Goal: Download file/media

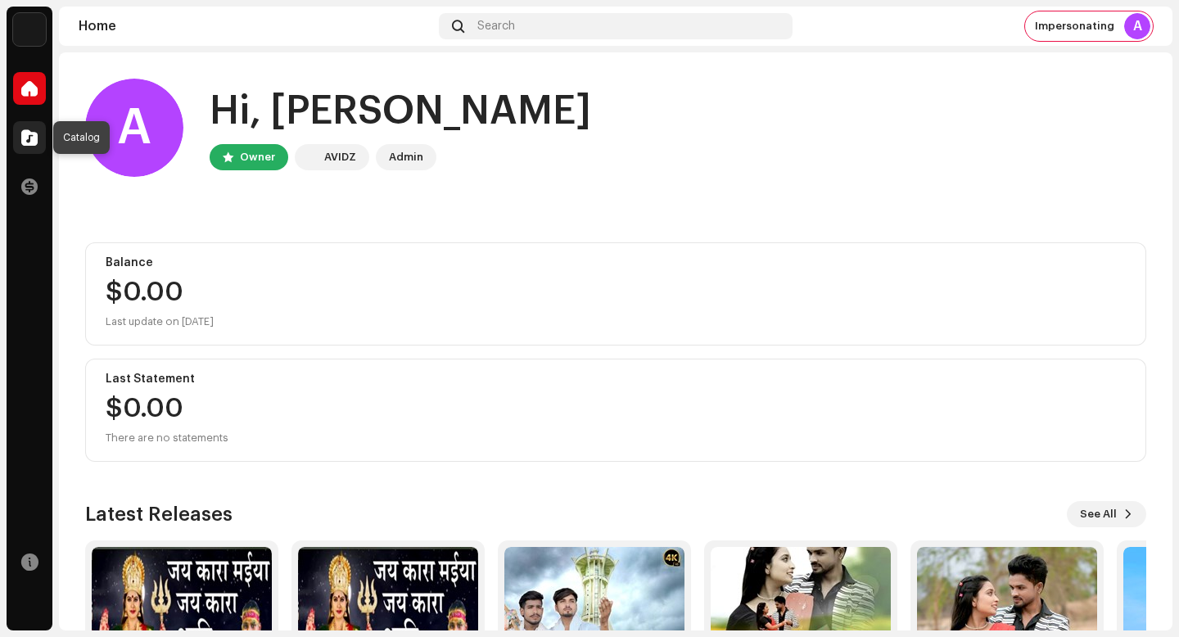
click at [37, 132] on div at bounding box center [29, 137] width 33 height 33
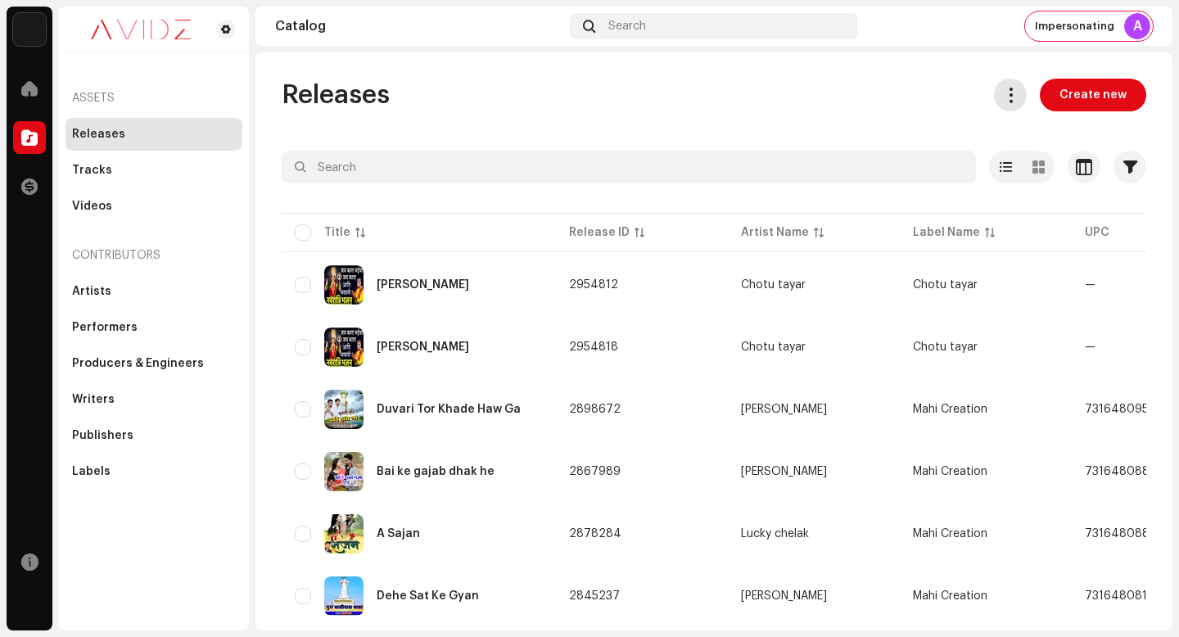
click at [1004, 92] on span at bounding box center [1011, 94] width 16 height 13
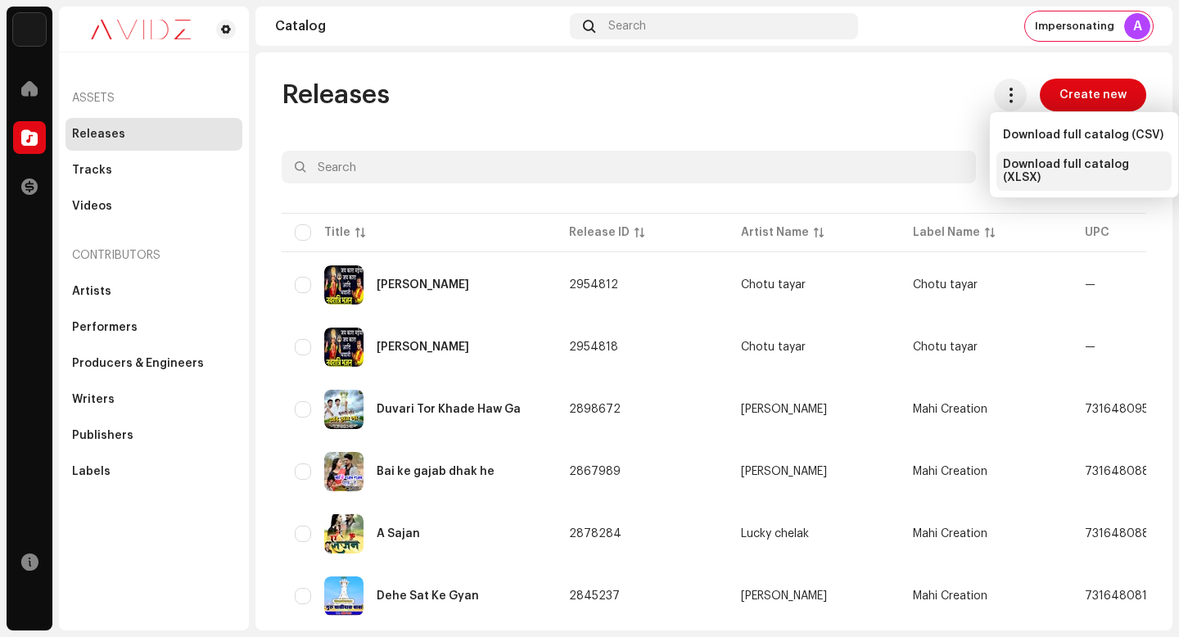
click at [1068, 175] on div "Download full catalog (XLSX)" at bounding box center [1083, 170] width 175 height 39
click at [880, 110] on div "Releases Create new" at bounding box center [714, 95] width 864 height 33
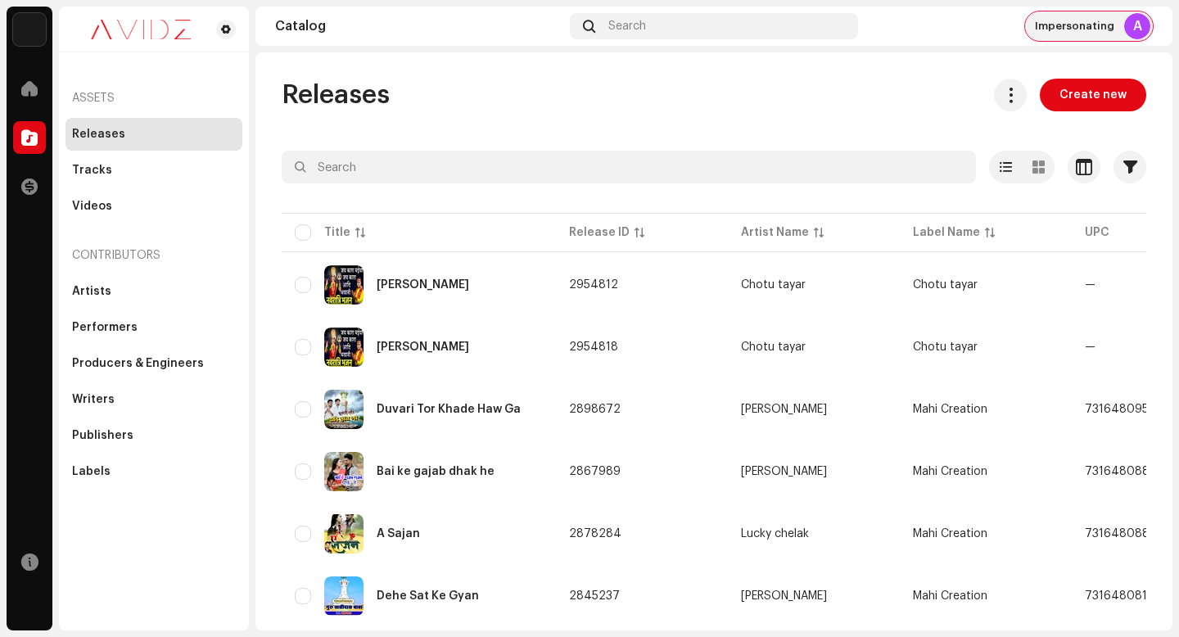
click at [1085, 28] on span "Impersonating" at bounding box center [1073, 26] width 79 height 13
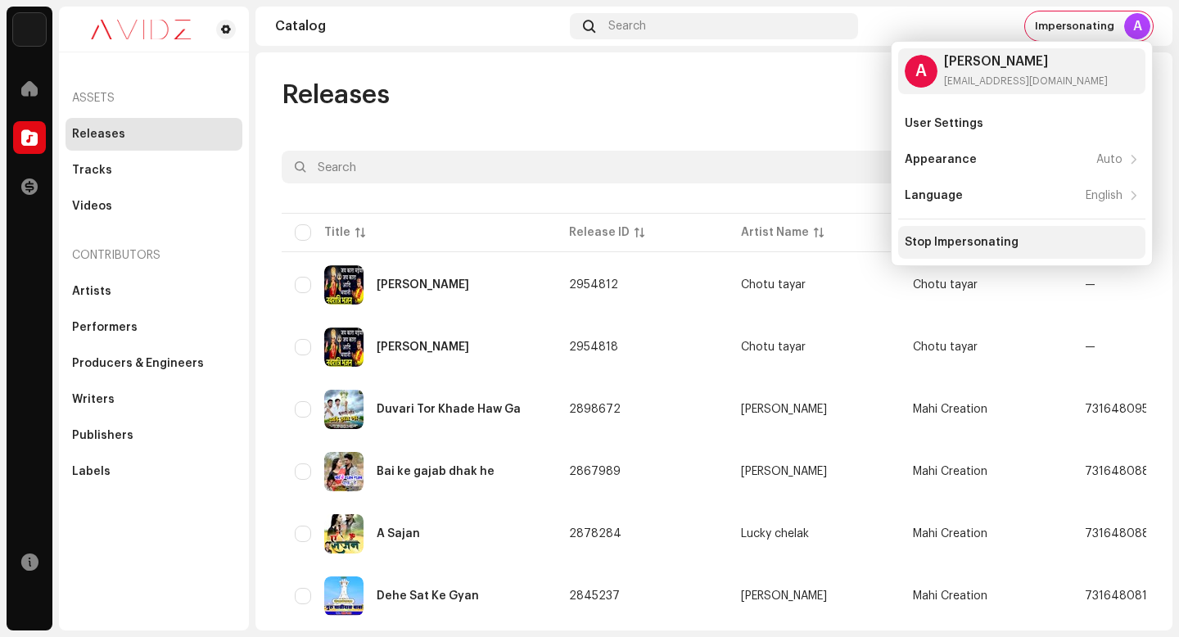
click at [977, 248] on div "Stop Impersonating" at bounding box center [961, 242] width 114 height 13
